Goal: Task Accomplishment & Management: Use online tool/utility

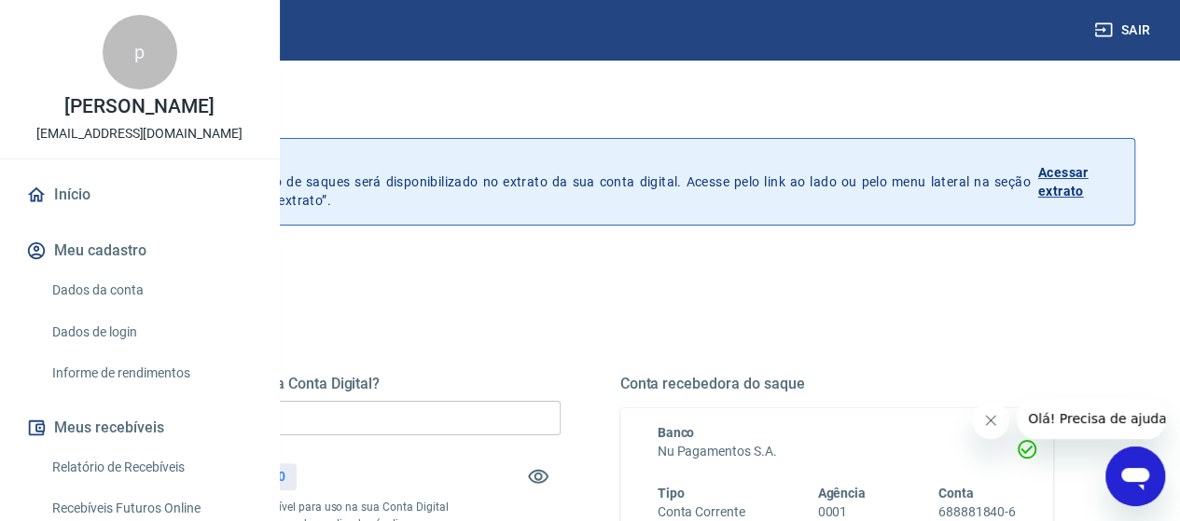
click at [493, 421] on input "R$ 0,00" at bounding box center [344, 418] width 434 height 35
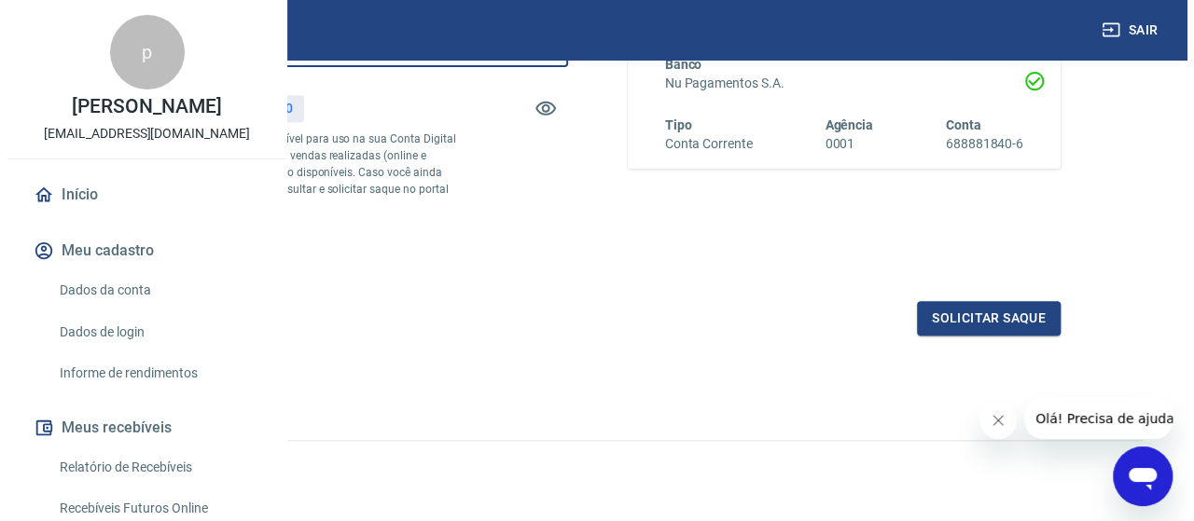
scroll to position [433, 0]
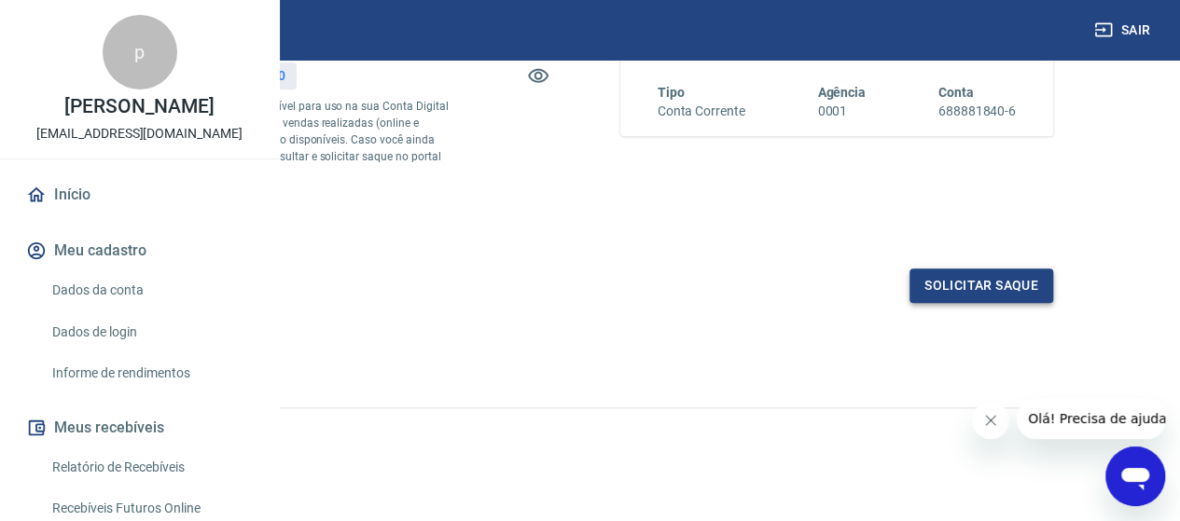
type input "R$ 614,30"
click at [979, 273] on button "Solicitar saque" at bounding box center [981, 286] width 144 height 35
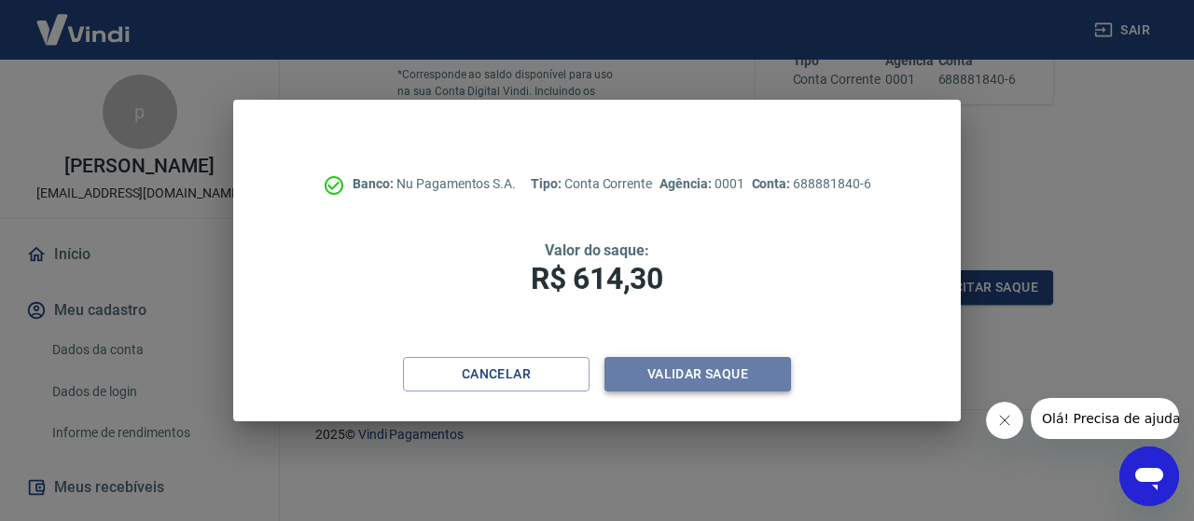
click at [698, 368] on button "Validar saque" at bounding box center [697, 374] width 187 height 35
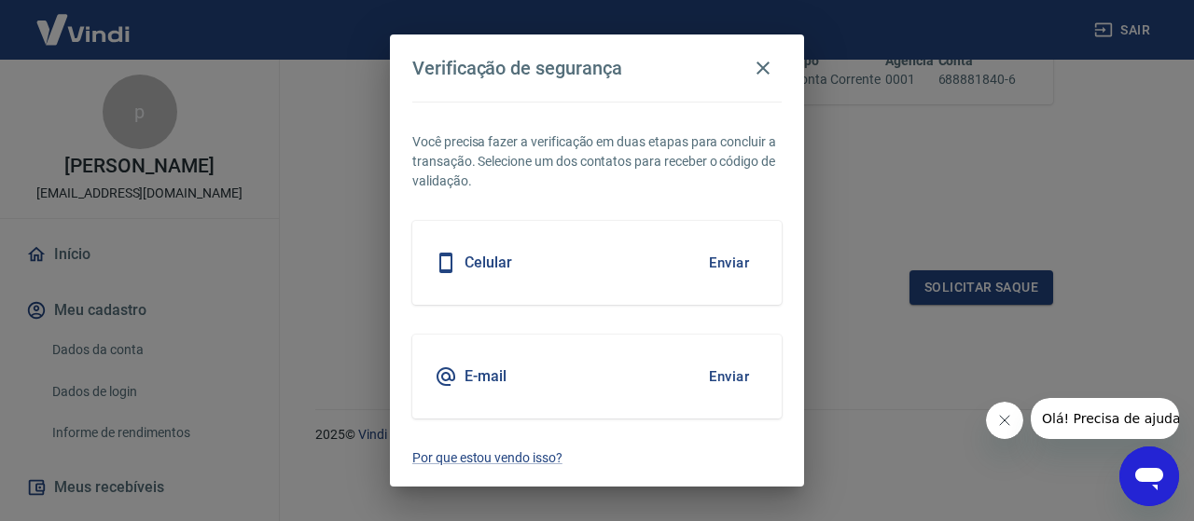
click at [737, 268] on button "Enviar" at bounding box center [729, 262] width 61 height 39
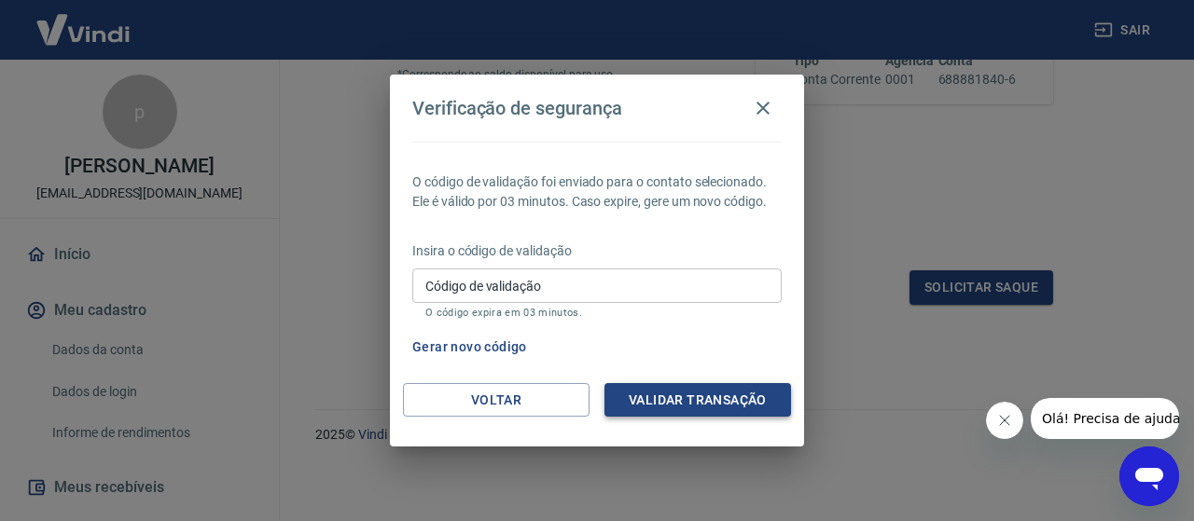
click at [733, 408] on button "Validar transação" at bounding box center [697, 400] width 187 height 35
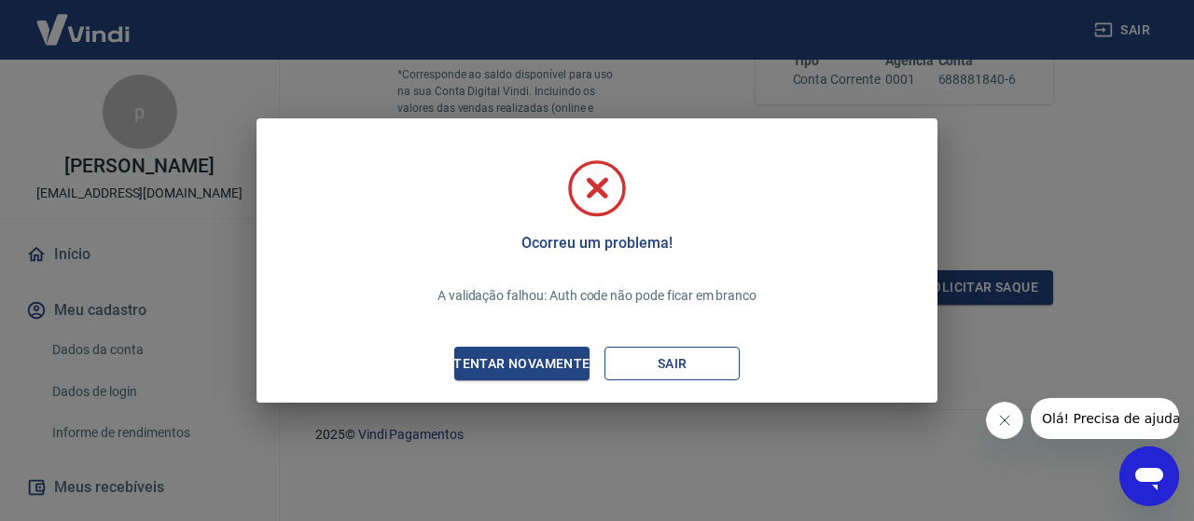
click at [646, 361] on button "Sair" at bounding box center [671, 364] width 135 height 35
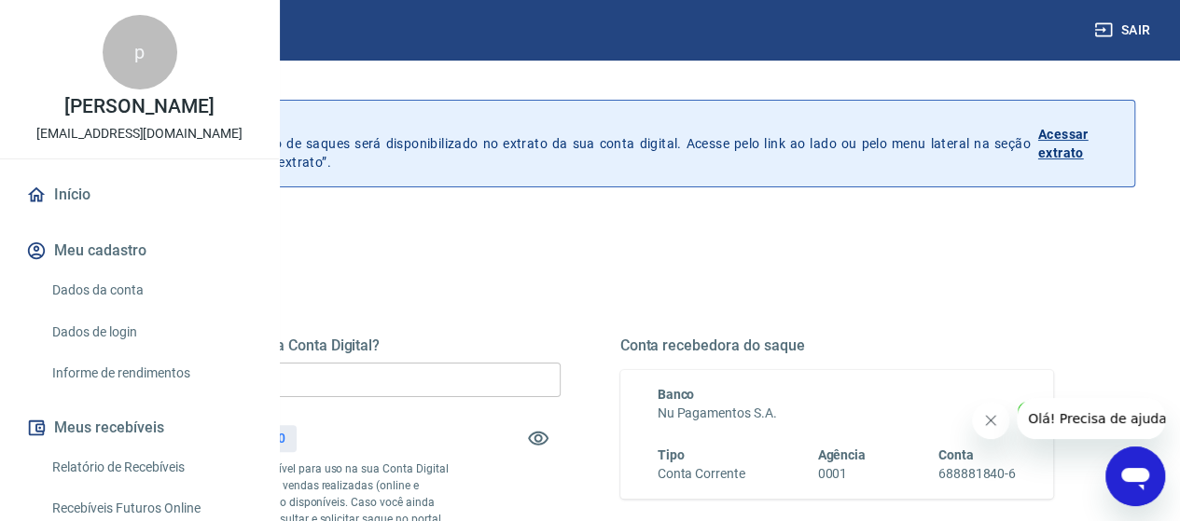
scroll to position [93, 0]
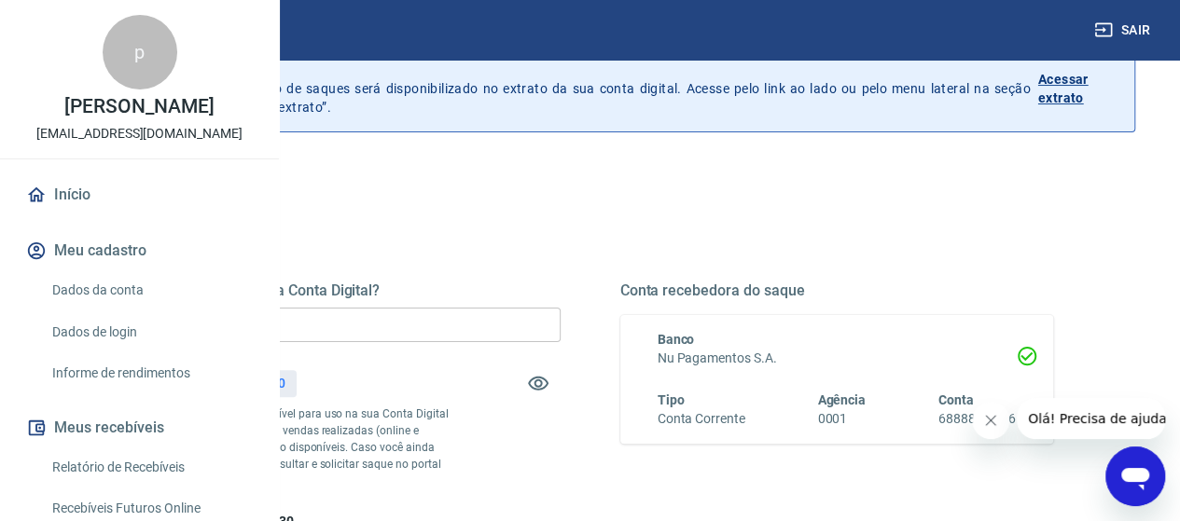
click at [500, 318] on input "R$ 0,00" at bounding box center [344, 325] width 434 height 35
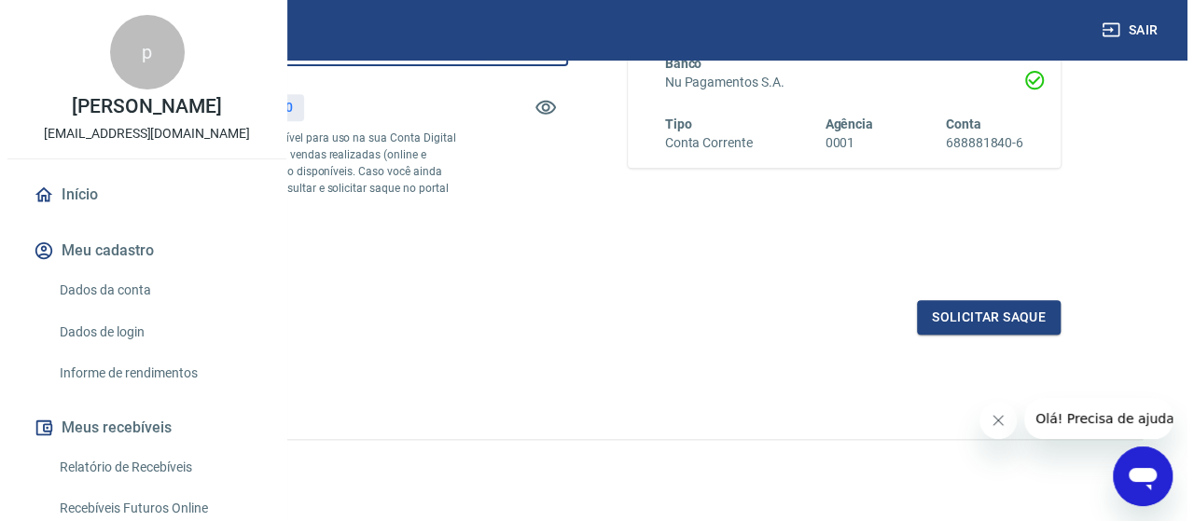
scroll to position [433, 0]
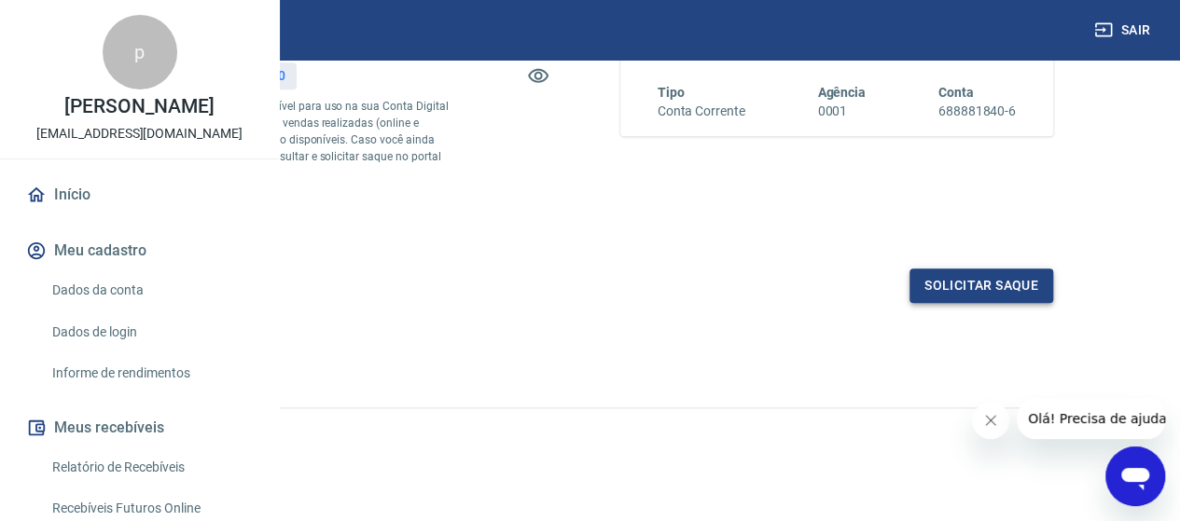
type input "R$ 614,30"
click at [1002, 288] on button "Solicitar saque" at bounding box center [981, 286] width 144 height 35
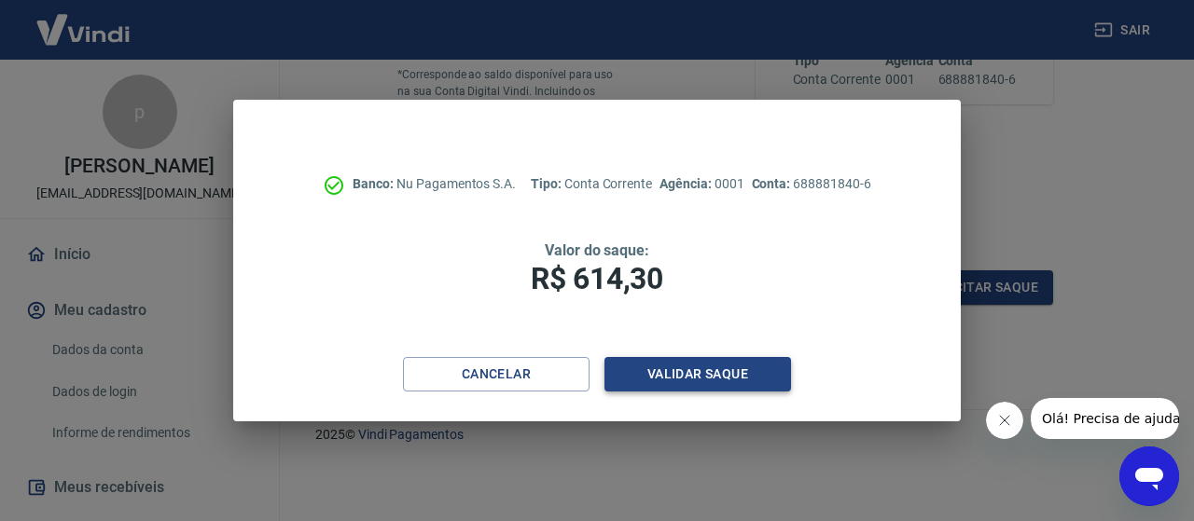
click at [712, 374] on button "Validar saque" at bounding box center [697, 374] width 187 height 35
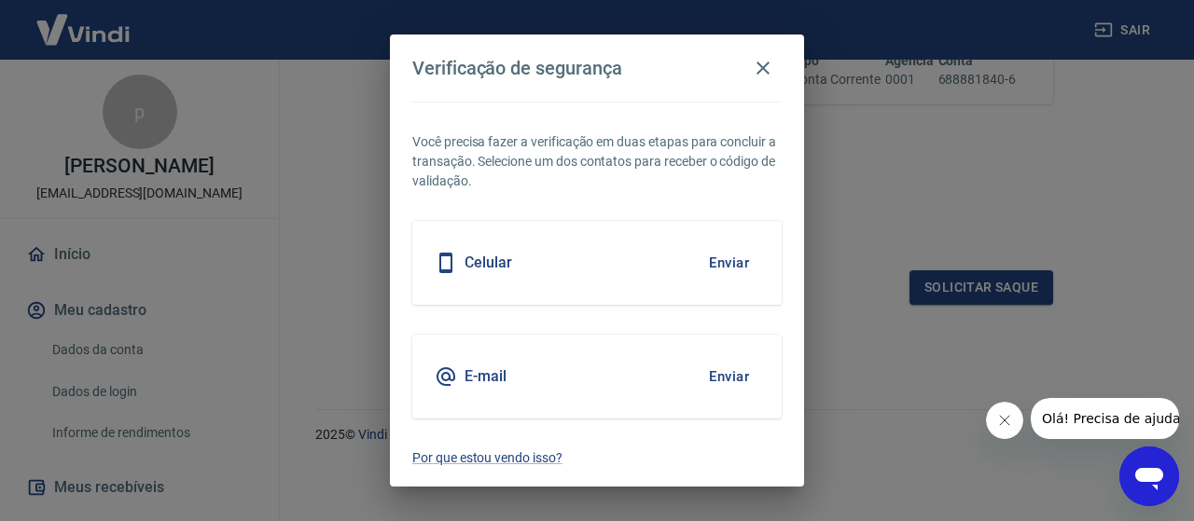
click at [737, 372] on button "Enviar" at bounding box center [729, 376] width 61 height 39
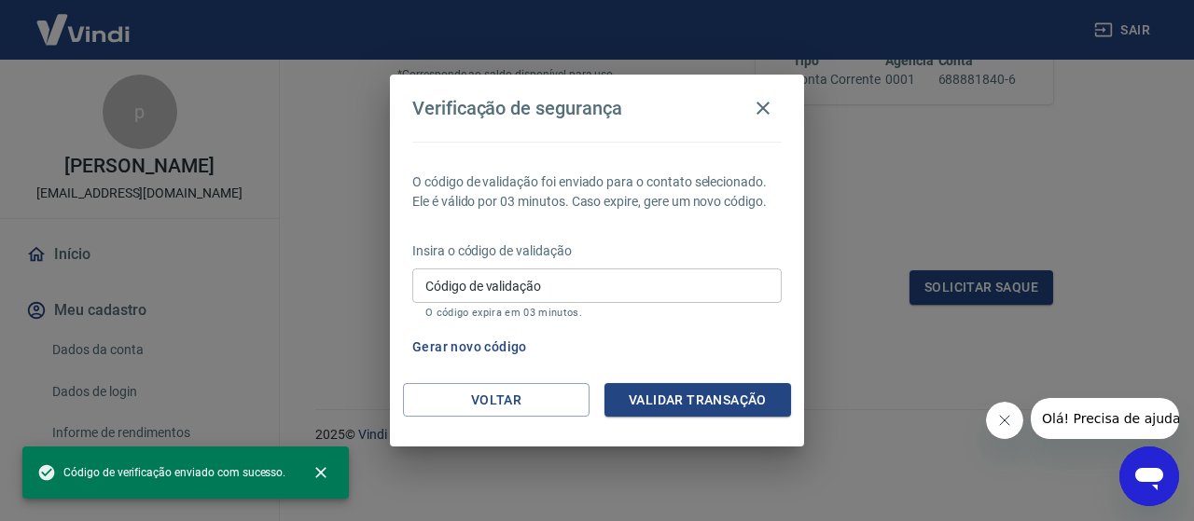
click at [511, 293] on input "Código de validação" at bounding box center [596, 286] width 369 height 35
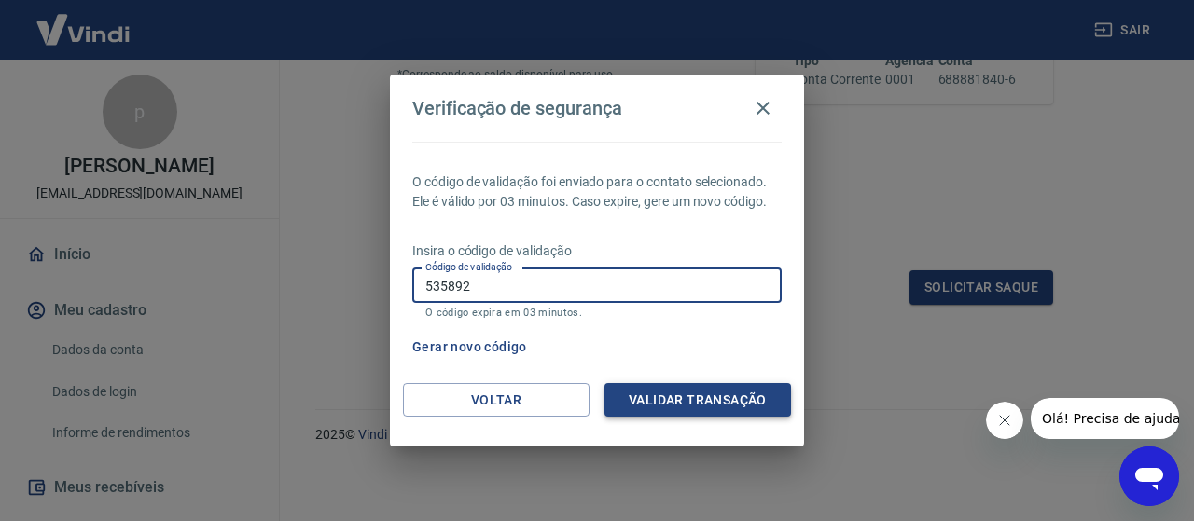
type input "535892"
click at [697, 395] on button "Validar transação" at bounding box center [697, 400] width 187 height 35
